Goal: Task Accomplishment & Management: Complete application form

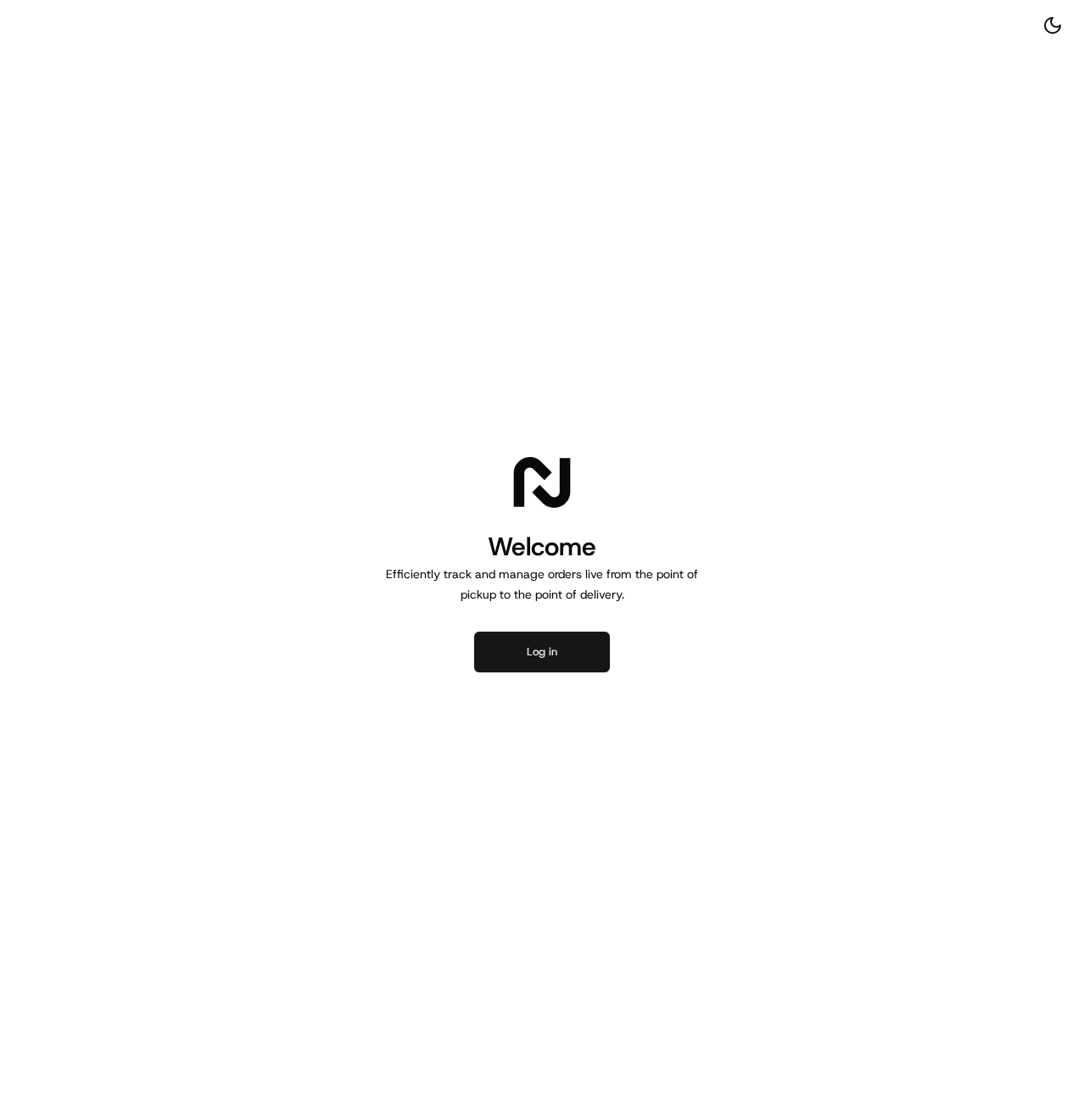
click at [541, 670] on button "Log in" at bounding box center [542, 651] width 136 height 41
